Goal: Task Accomplishment & Management: Manage account settings

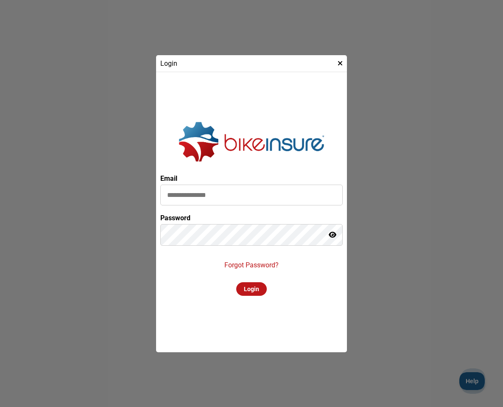
click at [228, 202] on input at bounding box center [251, 195] width 182 height 21
click at [238, 263] on p "Forgot Password?" at bounding box center [251, 265] width 54 height 8
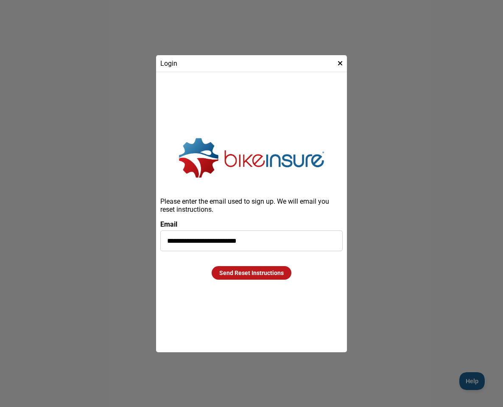
click at [253, 269] on div "Send Reset Instructions" at bounding box center [252, 273] width 80 height 14
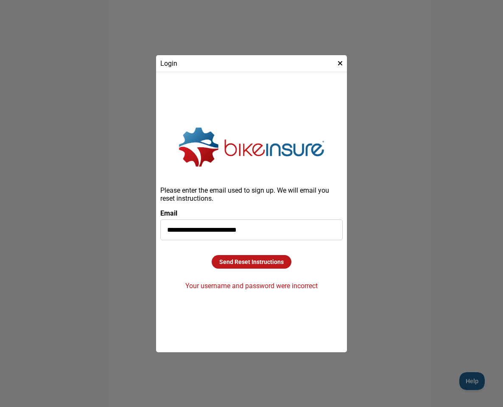
click at [225, 232] on input "**********" at bounding box center [251, 229] width 182 height 21
type input "**********"
click at [235, 263] on div "Send Reset Instructions" at bounding box center [252, 262] width 80 height 14
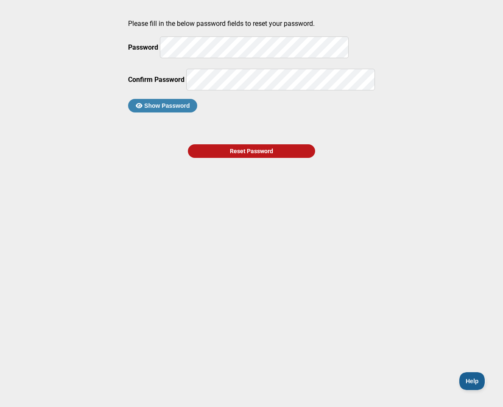
click at [197, 112] on button "Show Password" at bounding box center [162, 106] width 69 height 14
click at [249, 158] on div "Reset Password" at bounding box center [251, 151] width 127 height 14
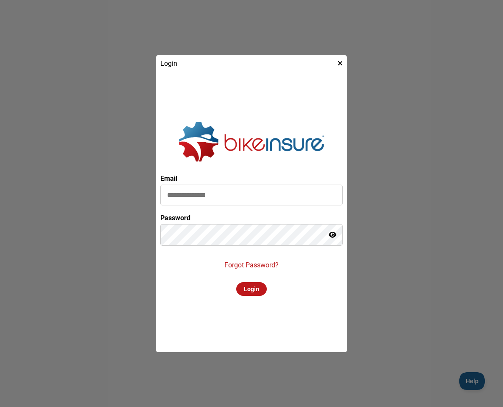
click at [257, 193] on input at bounding box center [251, 195] width 182 height 21
click at [333, 239] on div at bounding box center [333, 235] width 8 height 8
click at [333, 239] on div at bounding box center [332, 235] width 8 height 8
click at [242, 263] on p "Forgot Password?" at bounding box center [251, 265] width 54 height 8
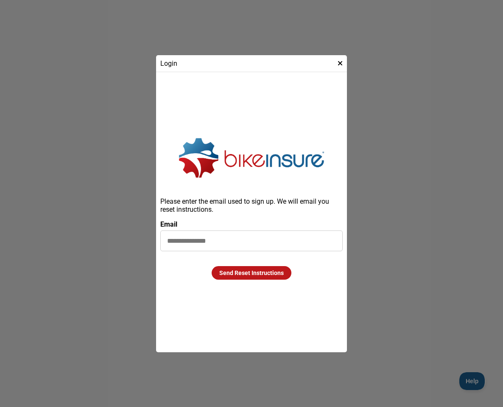
click at [244, 241] on input at bounding box center [251, 240] width 182 height 21
type input "**********"
click at [239, 275] on div "Send Reset Instructions" at bounding box center [252, 273] width 80 height 14
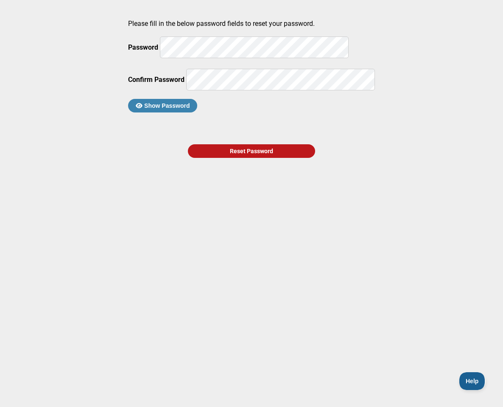
click at [188, 112] on button "Show Password" at bounding box center [162, 106] width 69 height 14
click at [232, 158] on div "Reset Password" at bounding box center [251, 151] width 127 height 14
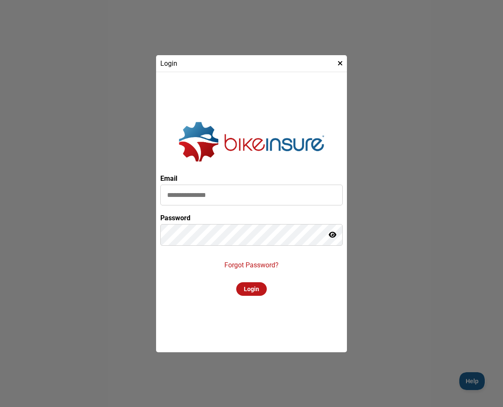
click at [255, 191] on input at bounding box center [251, 195] width 182 height 21
type input "**********"
click at [246, 287] on div "Login" at bounding box center [251, 289] width 31 height 14
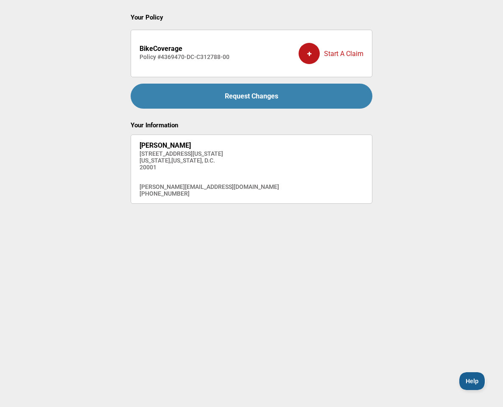
click at [306, 52] on div "+" at bounding box center [309, 53] width 21 height 21
